Goal: Information Seeking & Learning: Understand process/instructions

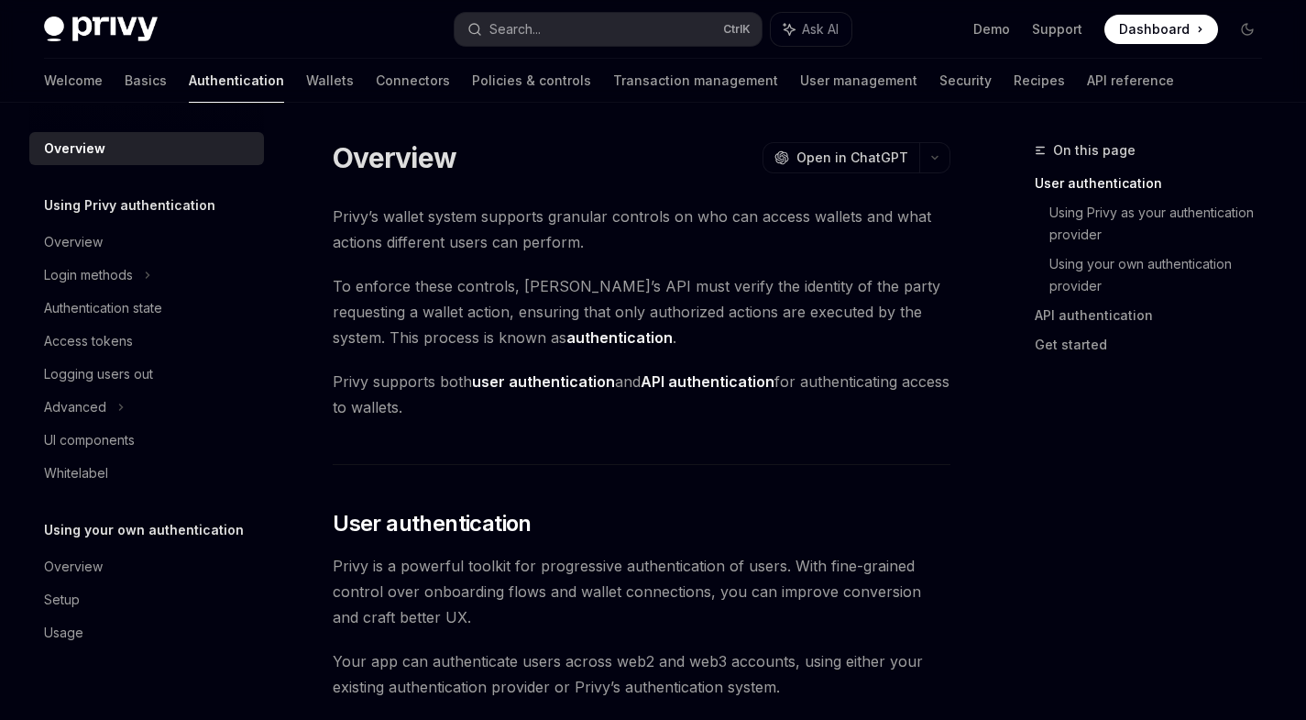
click at [132, 275] on div "Login methods" at bounding box center [88, 275] width 89 height 22
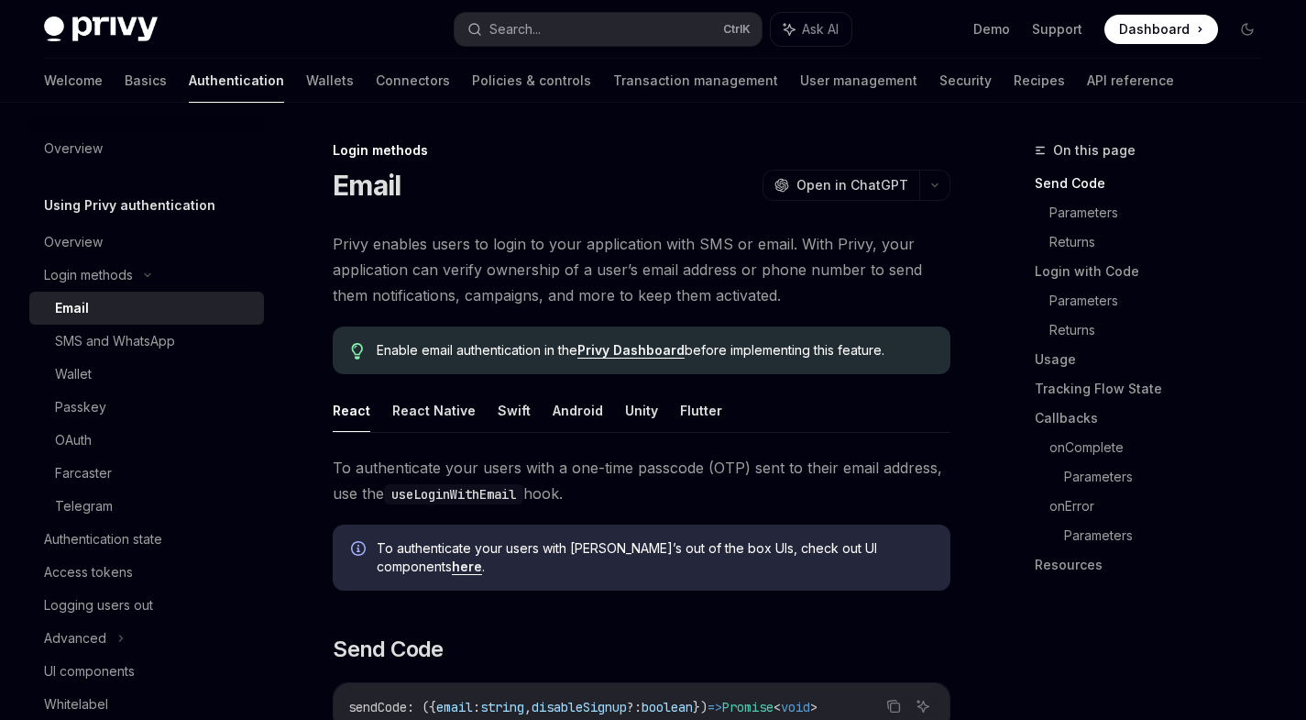
click at [150, 306] on div "Email" at bounding box center [154, 308] width 198 height 22
type textarea "*"
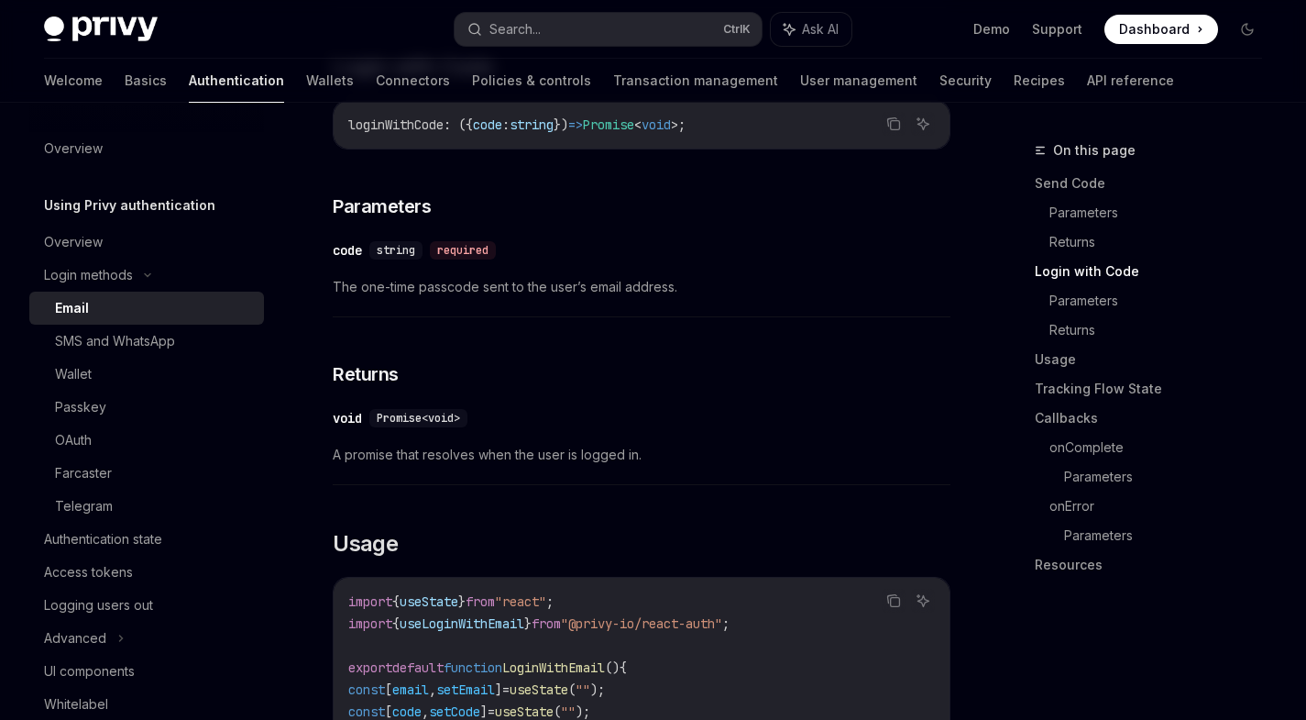
scroll to position [1485, 0]
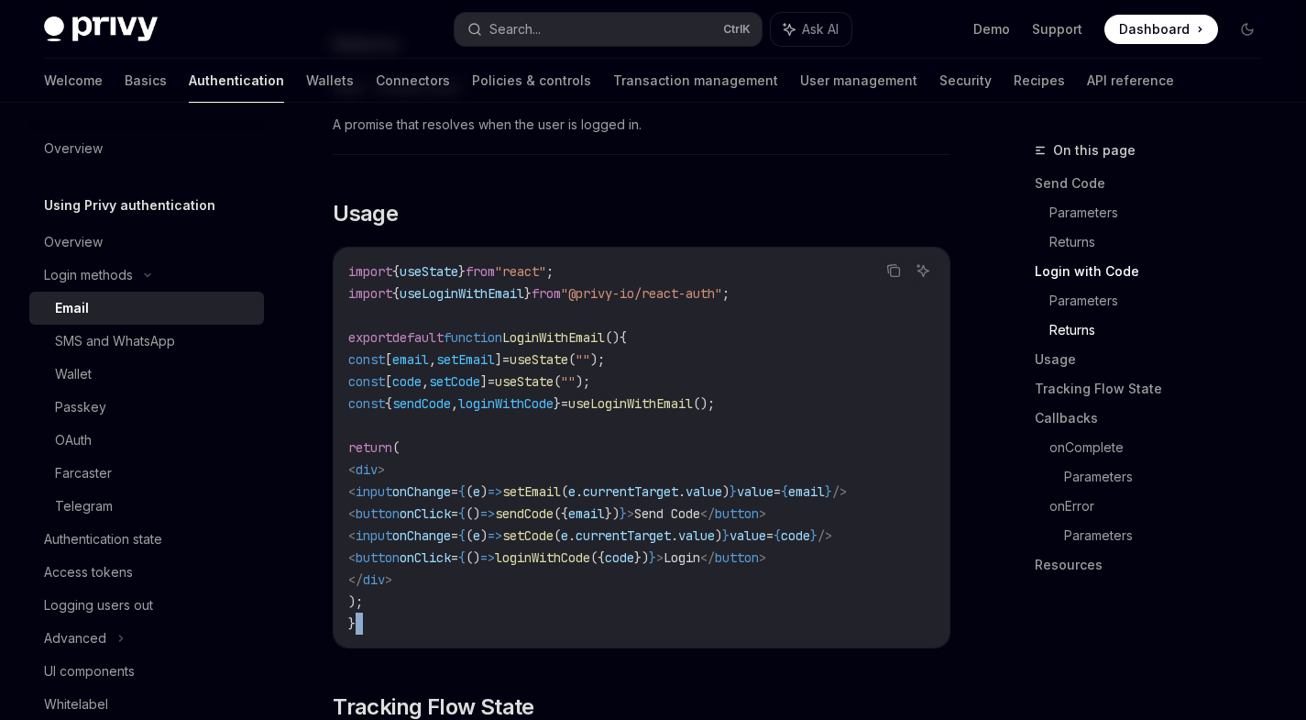
drag, startPoint x: 691, startPoint y: 639, endPoint x: 769, endPoint y: 637, distance: 77.9
click at [828, 614] on code "import { useState } from "react" ; import { useLoginWithEmail } from "@privy-io…" at bounding box center [641, 447] width 587 height 374
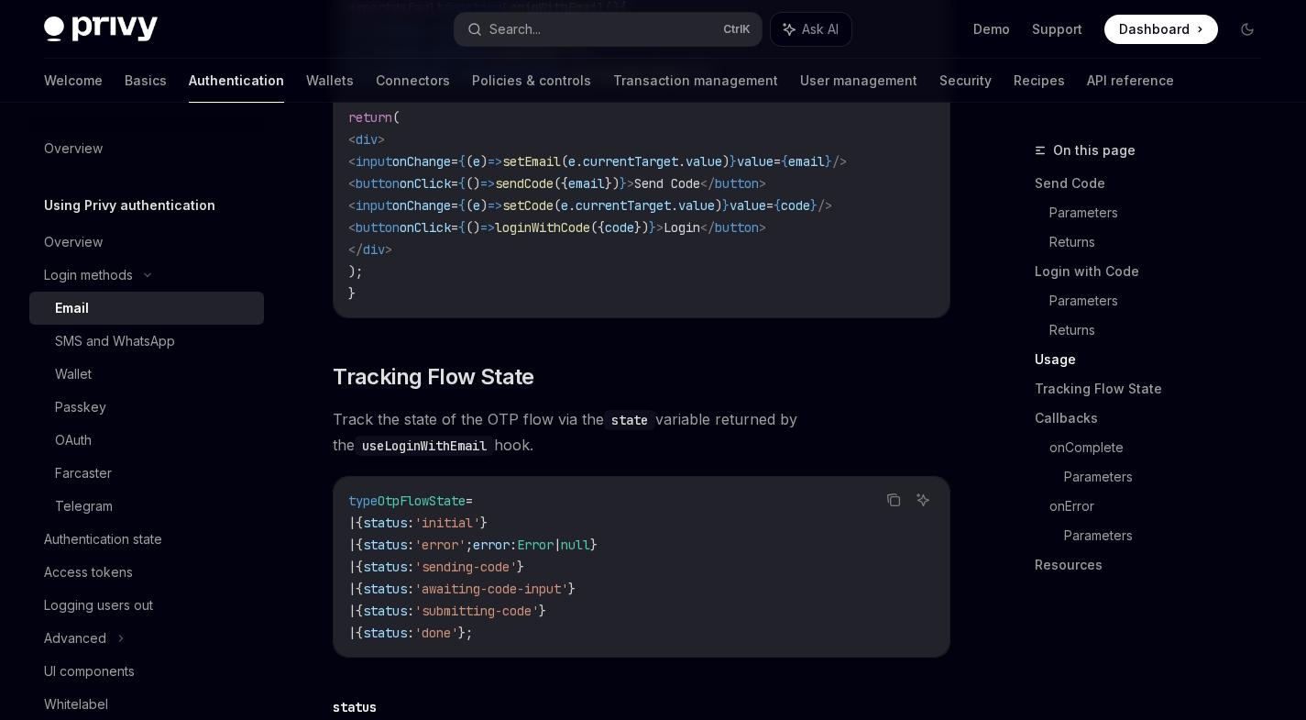
scroll to position [1320, 0]
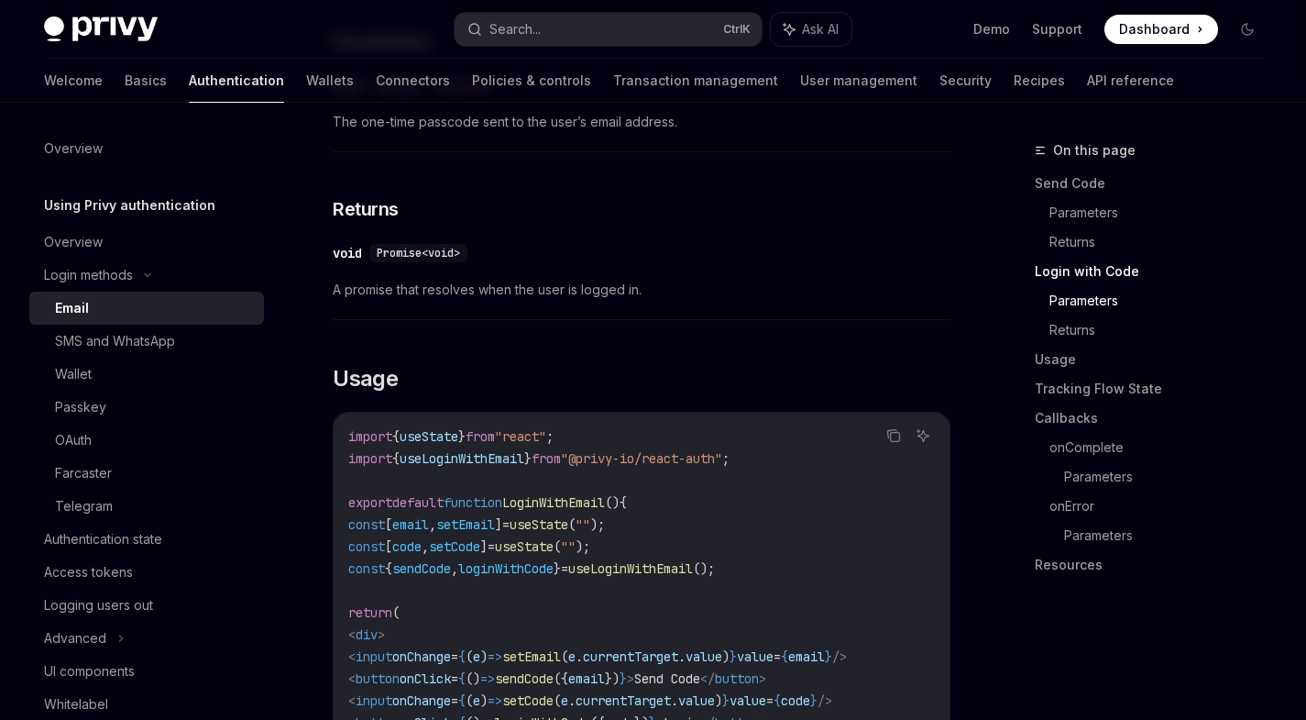
click at [519, 457] on code "import { useState } from "react" ; import { useLoginWithEmail } from "@privy-io…" at bounding box center [641, 612] width 587 height 374
click at [509, 450] on span "useLoginWithEmail" at bounding box center [462, 458] width 125 height 16
copy span "useLoginWithEmail"
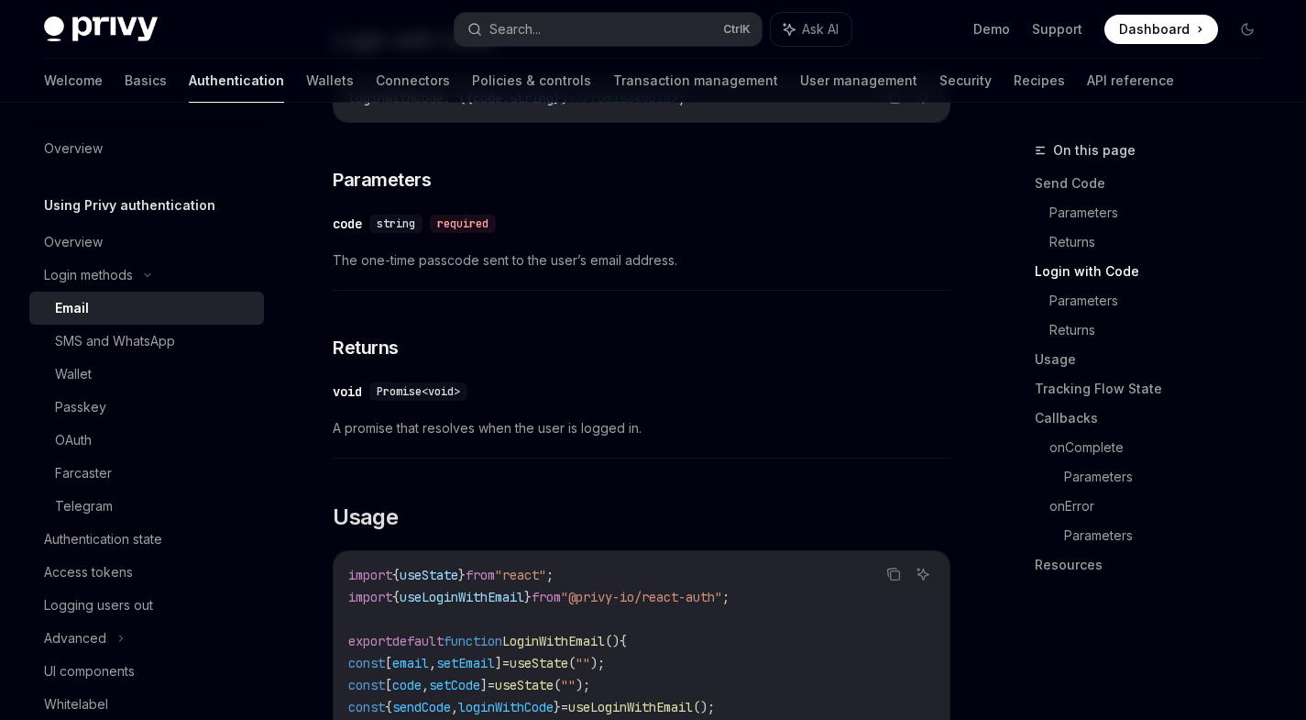
scroll to position [1189, 0]
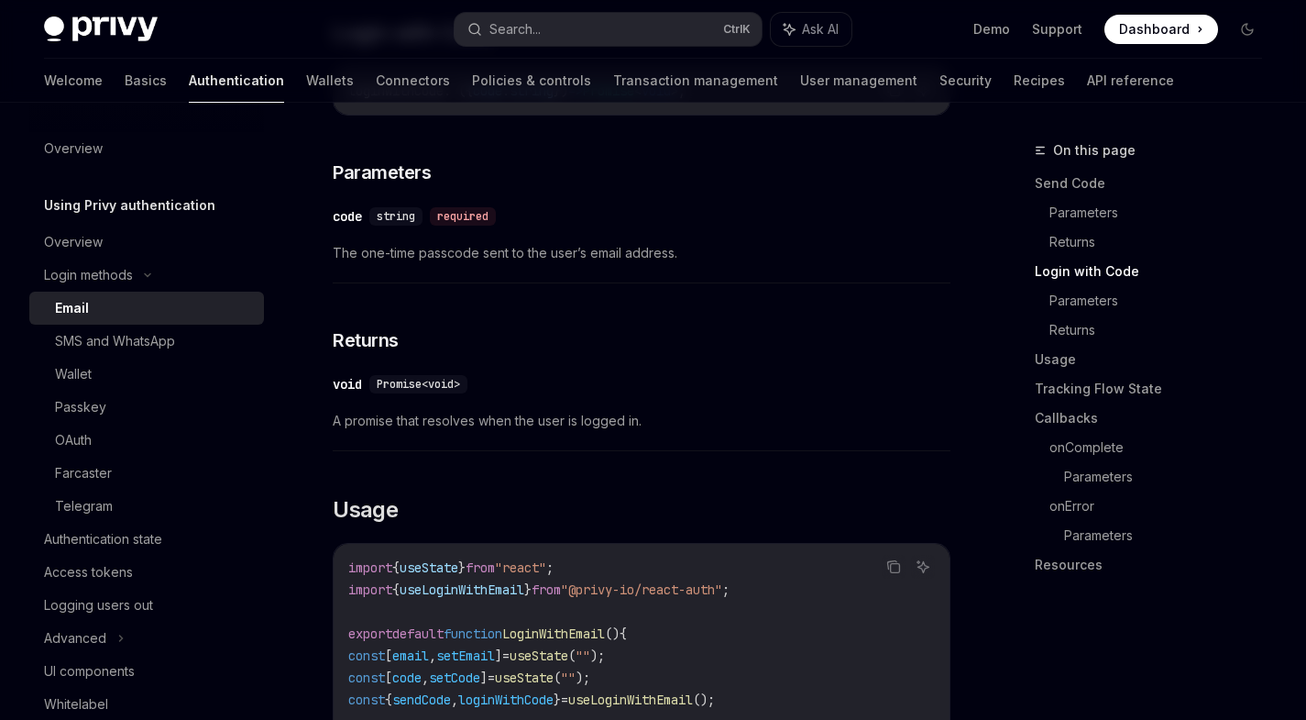
click at [434, 691] on span "sendCode" at bounding box center [421, 699] width 59 height 16
copy span "sendCode"
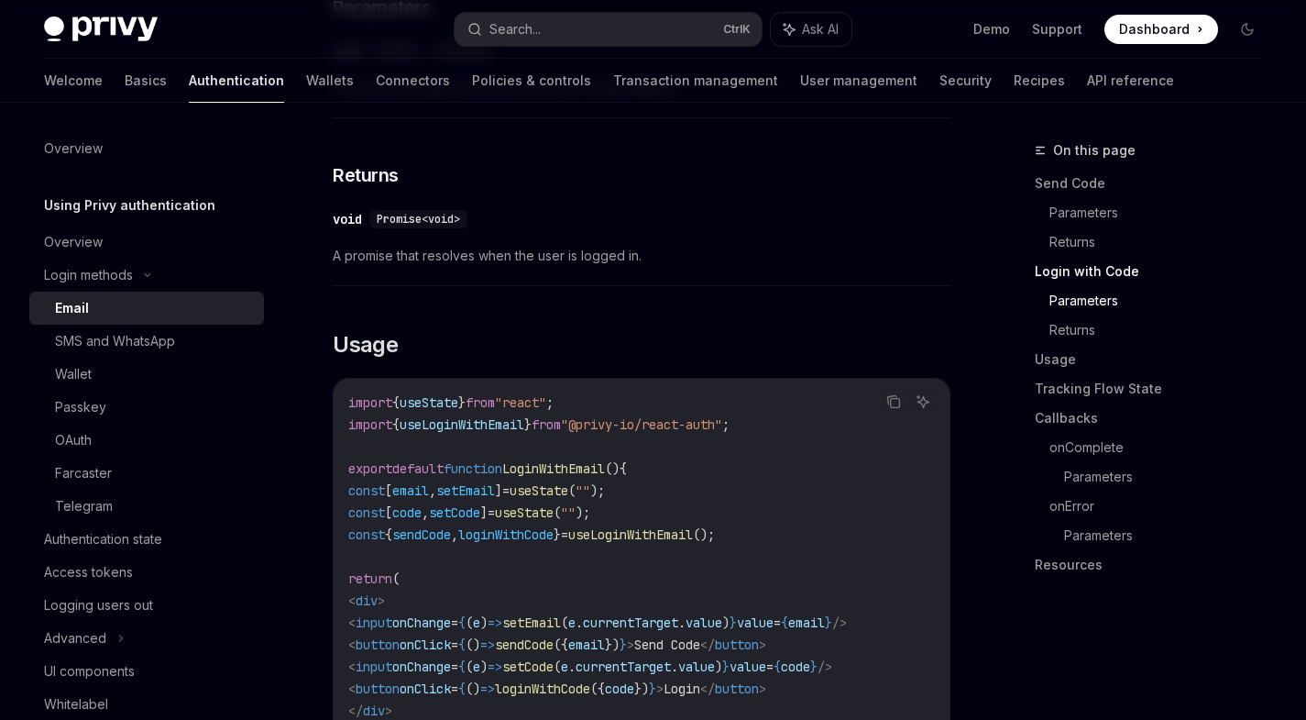
click at [548, 526] on span "loginWithCode" at bounding box center [505, 534] width 95 height 16
click at [549, 526] on span "loginWithCode" at bounding box center [505, 534] width 95 height 16
copy span "loginWithCode"
drag, startPoint x: 613, startPoint y: 407, endPoint x: 778, endPoint y: 406, distance: 165.0
click at [722, 416] on span ""@privy-io/react-auth"" at bounding box center [641, 424] width 161 height 16
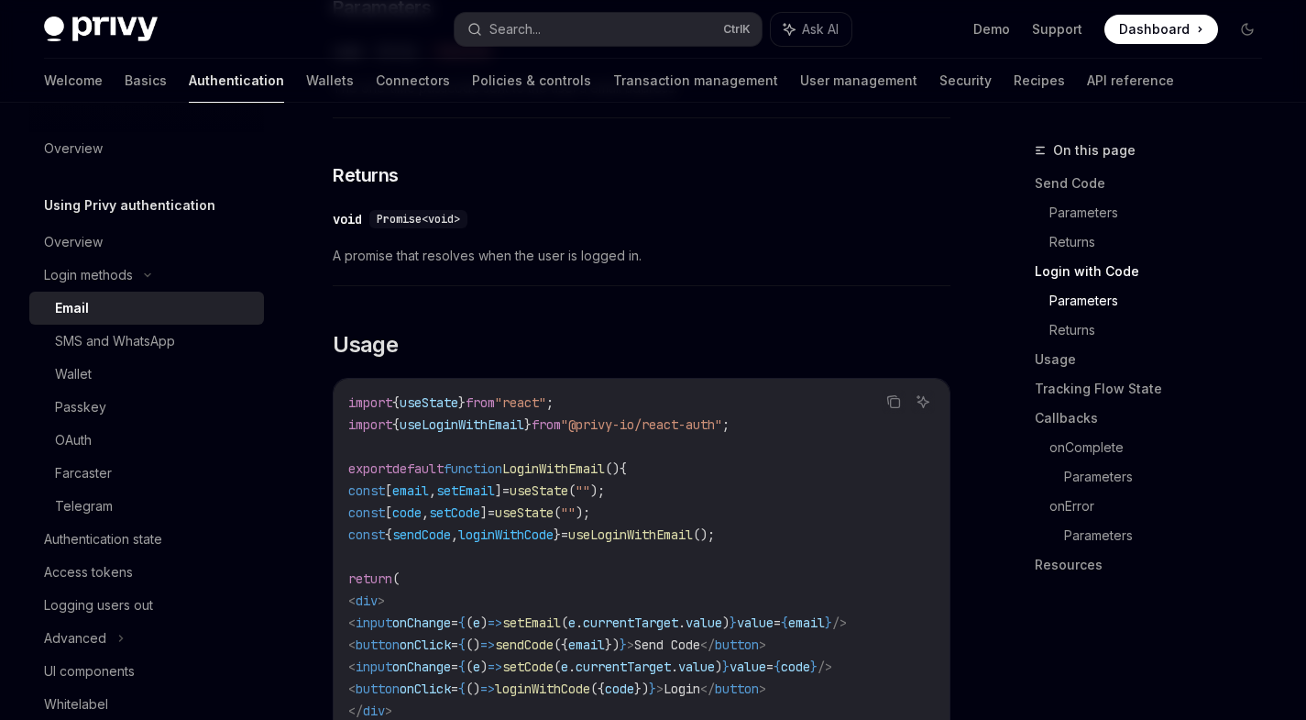
copy span ""@privy-io/react-auth""
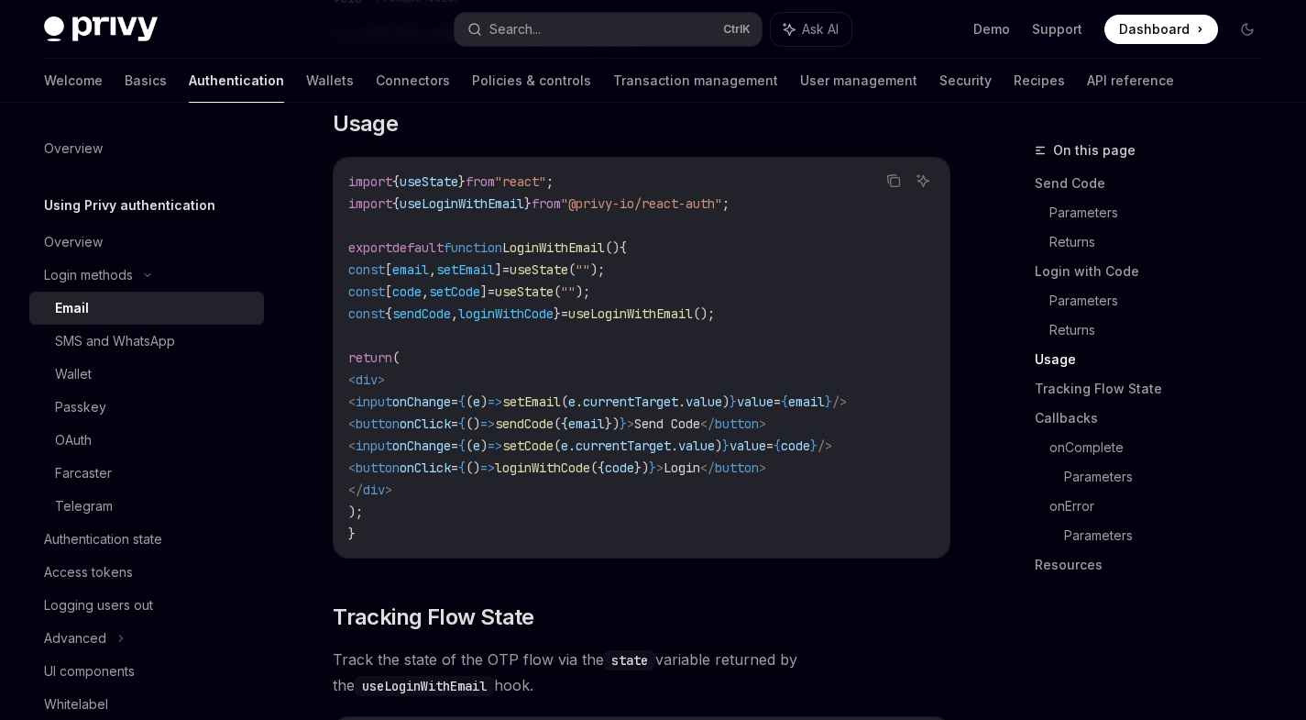
scroll to position [1584, 0]
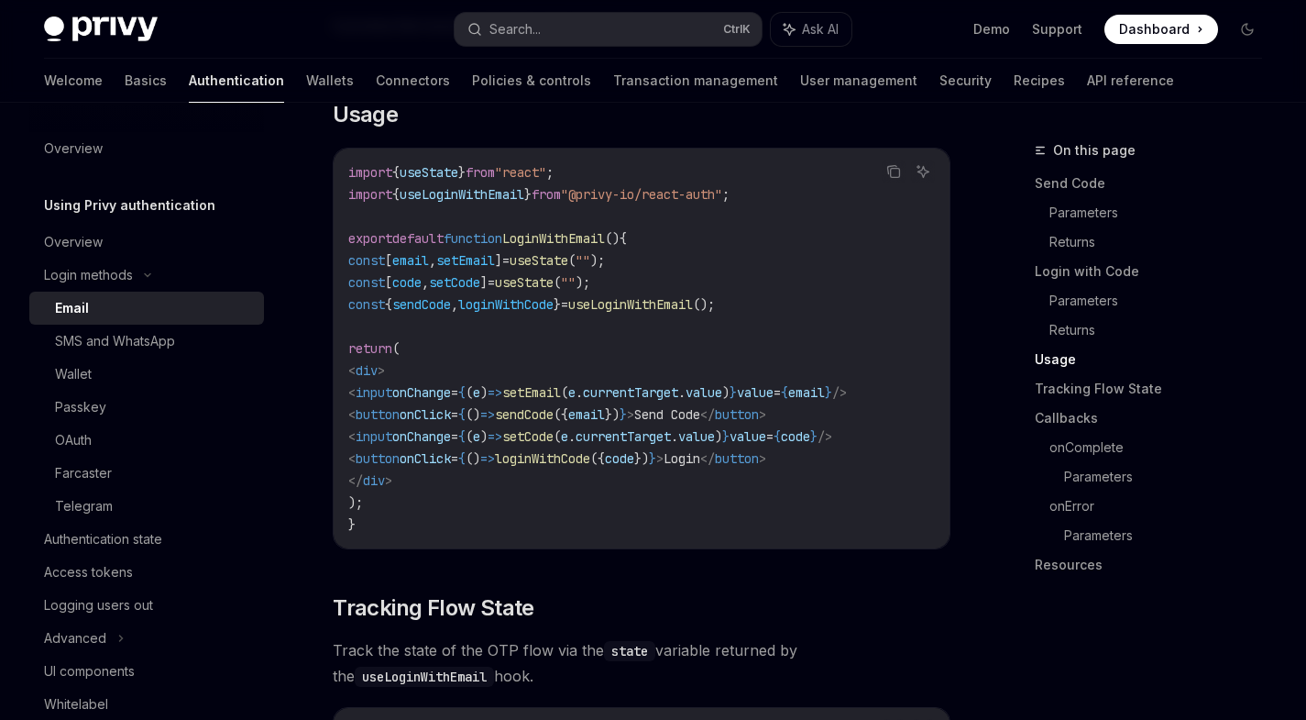
click at [561, 384] on span "setEmail" at bounding box center [531, 392] width 59 height 16
click at [444, 164] on span "useState" at bounding box center [429, 172] width 59 height 16
click at [501, 186] on span "useLoginWithEmail" at bounding box center [462, 194] width 125 height 16
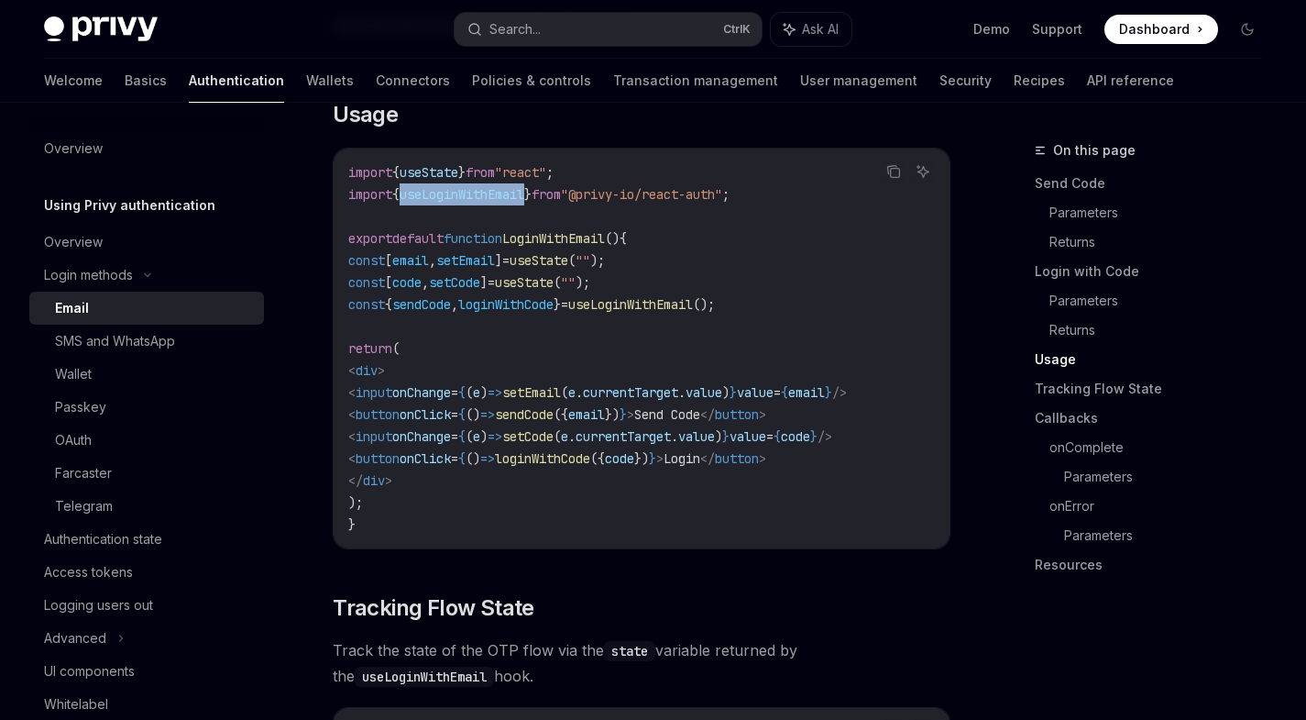
click at [501, 186] on span "useLoginWithEmail" at bounding box center [462, 194] width 125 height 16
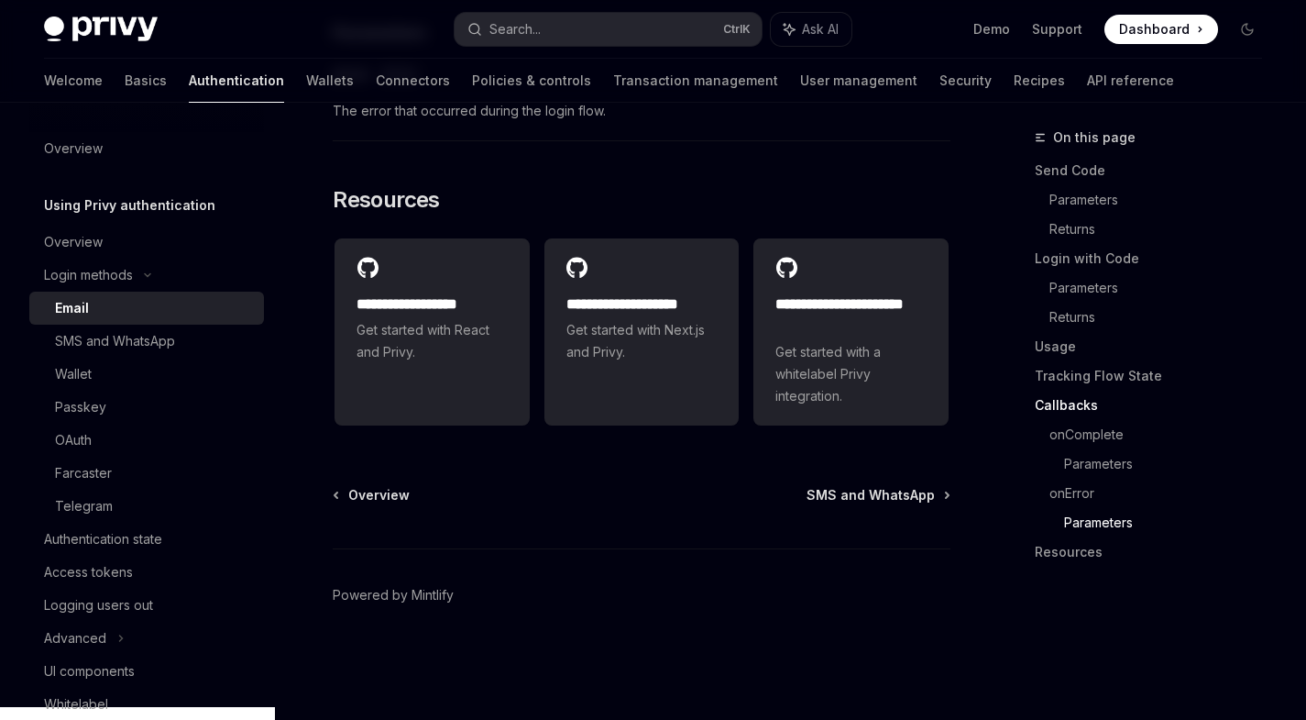
scroll to position [0, 0]
